Goal: Transaction & Acquisition: Book appointment/travel/reservation

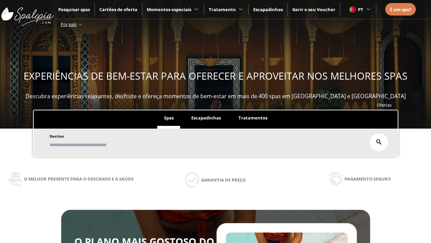
click at [206, 118] on span "Escapadinhas" at bounding box center [206, 118] width 30 height 6
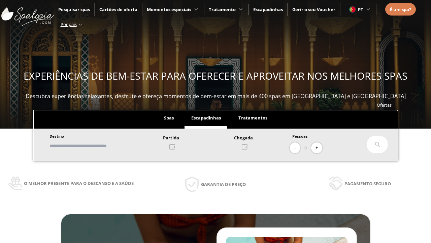
click at [95, 146] on input "text" at bounding box center [89, 146] width 84 height 12
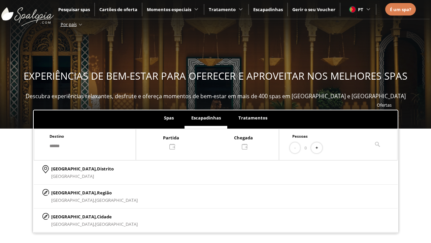
type input "******"
click at [97, 216] on span "Cidade" at bounding box center [104, 216] width 15 height 6
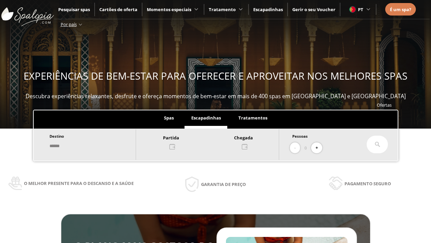
click at [215, 141] on div at bounding box center [207, 141] width 143 height 16
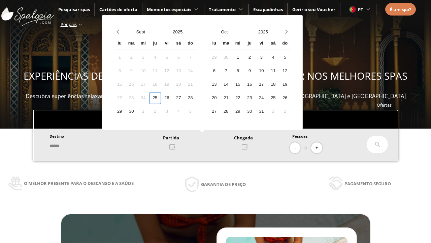
click at [185, 98] on div "27" at bounding box center [179, 98] width 12 height 12
click at [196, 98] on div "28" at bounding box center [191, 98] width 12 height 12
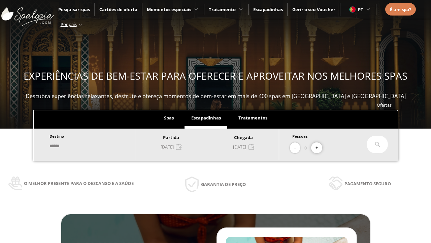
click at [319, 148] on button "+" at bounding box center [316, 147] width 11 height 11
click at [377, 144] on icon at bounding box center [377, 143] width 5 height 5
